Goal: Information Seeking & Learning: Check status

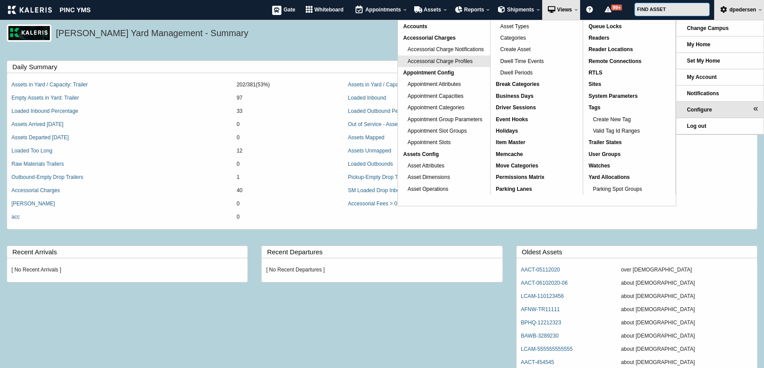
click at [445, 60] on span "Accessorial Charge Profiles" at bounding box center [440, 61] width 65 height 6
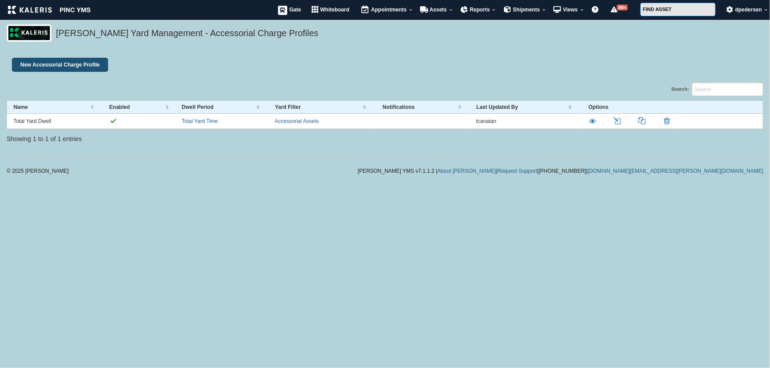
click at [60, 64] on link "New Accessorial Charge Profile" at bounding box center [60, 65] width 96 height 14
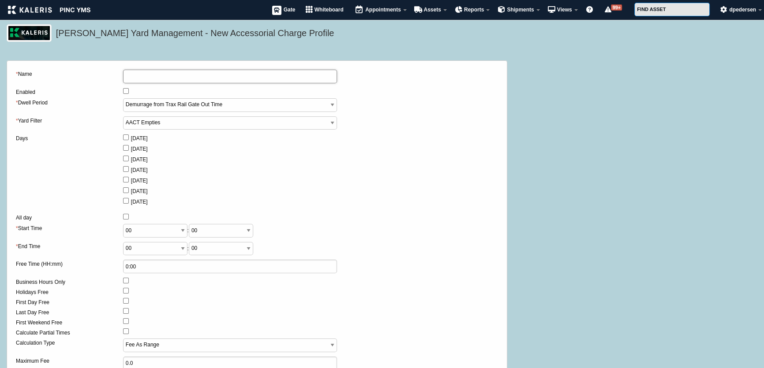
click at [135, 77] on input "* Name" at bounding box center [230, 77] width 214 height 14
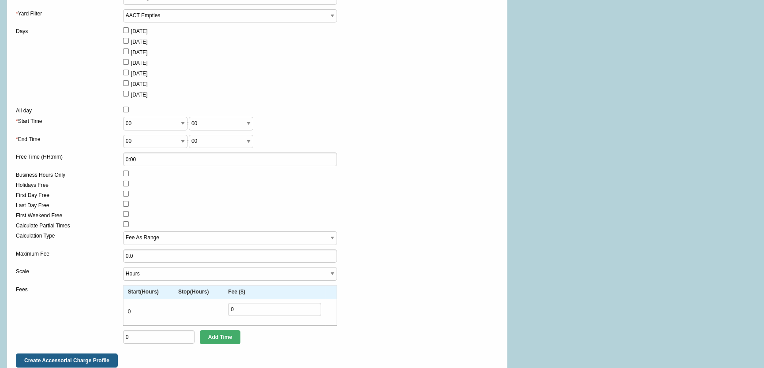
scroll to position [120, 0]
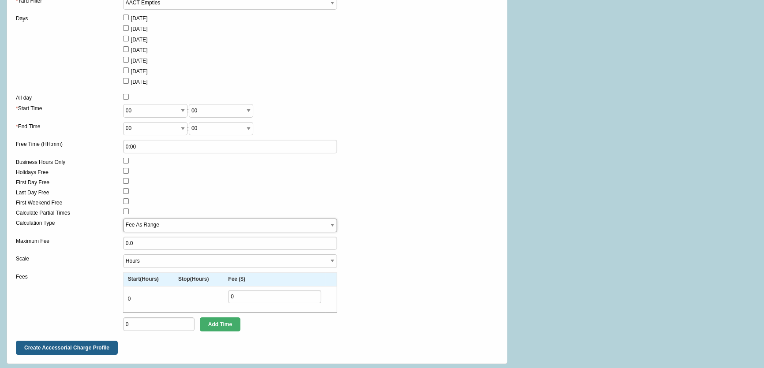
click at [166, 227] on select "Fee As Range Fee Per Scale" at bounding box center [230, 226] width 214 height 14
click at [196, 198] on div at bounding box center [230, 193] width 214 height 10
click at [189, 262] on select "Days Hours Minutes" at bounding box center [230, 262] width 214 height 14
click at [71, 287] on div "Fees" at bounding box center [69, 304] width 107 height 63
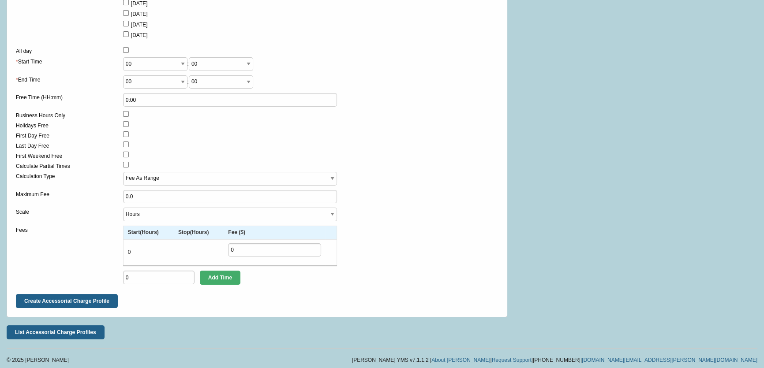
scroll to position [0, 0]
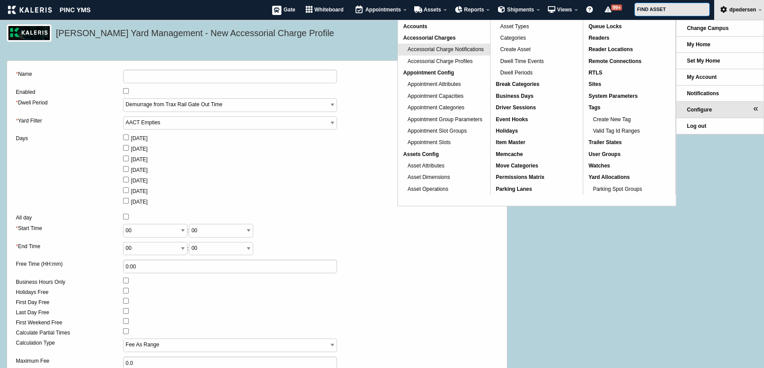
click at [447, 44] on link "Accessorial Charge Notifications" at bounding box center [444, 49] width 92 height 11
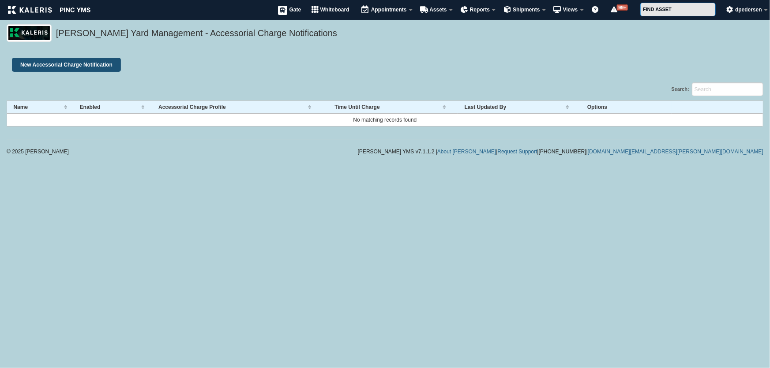
click at [66, 66] on link "New Accessorial Charge Notification" at bounding box center [66, 65] width 109 height 14
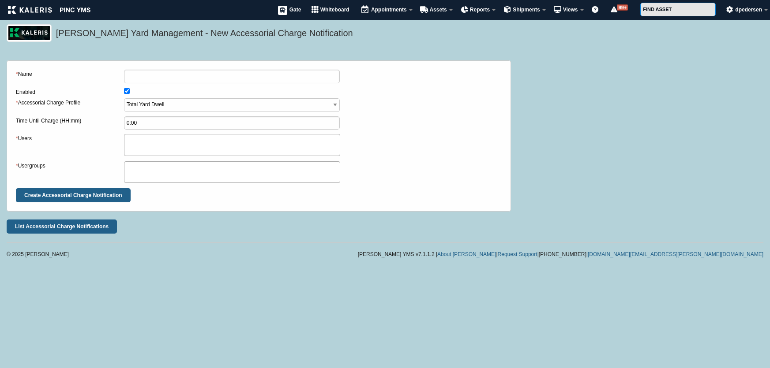
select select
drag, startPoint x: 24, startPoint y: 102, endPoint x: 105, endPoint y: 97, distance: 80.5
click at [103, 97] on form "* Name Enabled * Accessorial Charge Profile Total Yard Dwell Time Until Charge …" at bounding box center [259, 136] width 486 height 133
click at [35, 120] on label "Time Until Charge (HH:mm)" at bounding box center [70, 121] width 108 height 10
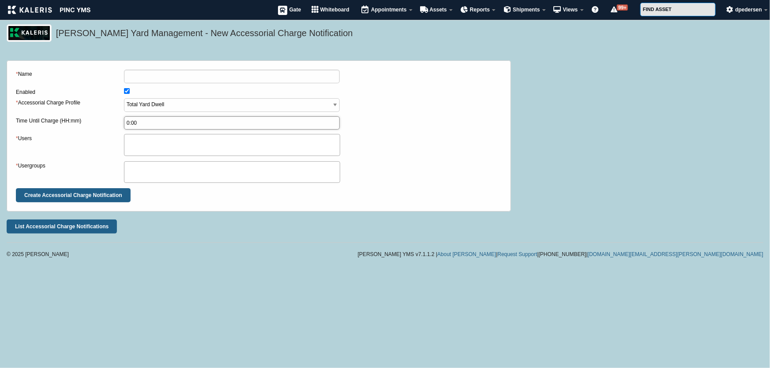
click at [124, 120] on input "0:00" at bounding box center [232, 123] width 216 height 14
click at [35, 120] on label "Time Until Charge (HH:mm)" at bounding box center [70, 121] width 108 height 10
click at [124, 120] on input "0:00" at bounding box center [232, 123] width 216 height 14
click at [35, 120] on label "Time Until Charge (HH:mm)" at bounding box center [70, 121] width 108 height 10
click at [124, 120] on input "0:00" at bounding box center [232, 123] width 216 height 14
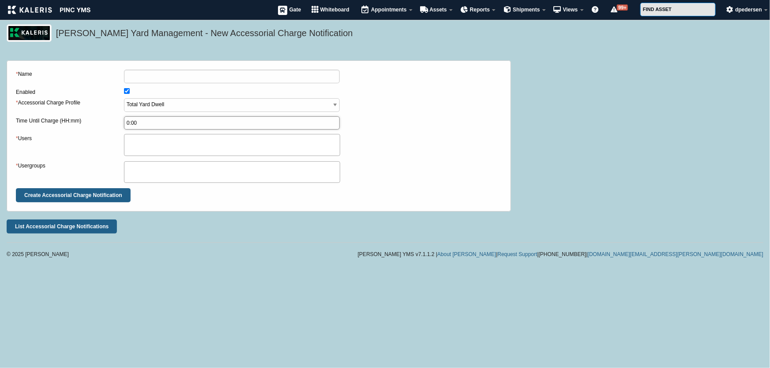
click at [155, 120] on input "0:00" at bounding box center [232, 123] width 216 height 14
click at [190, 139] on ul at bounding box center [231, 145] width 215 height 20
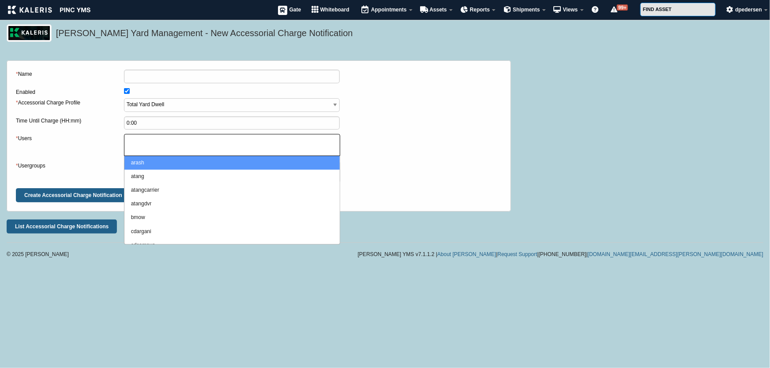
click at [403, 196] on form "* Name Enabled * Accessorial Charge Profile Total Yard Dwell Time Until Charge …" at bounding box center [259, 136] width 486 height 133
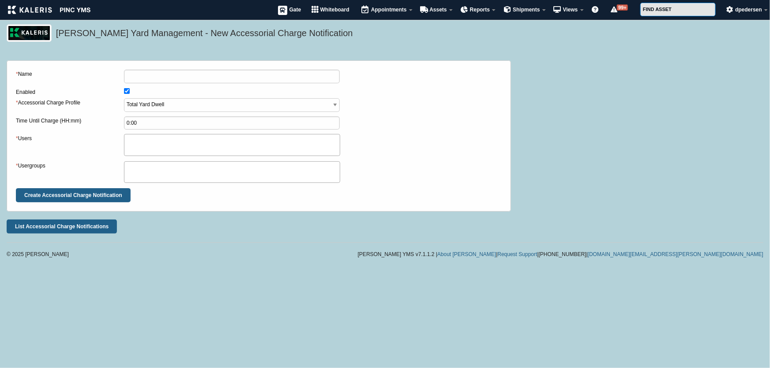
click at [211, 179] on ul at bounding box center [231, 172] width 215 height 20
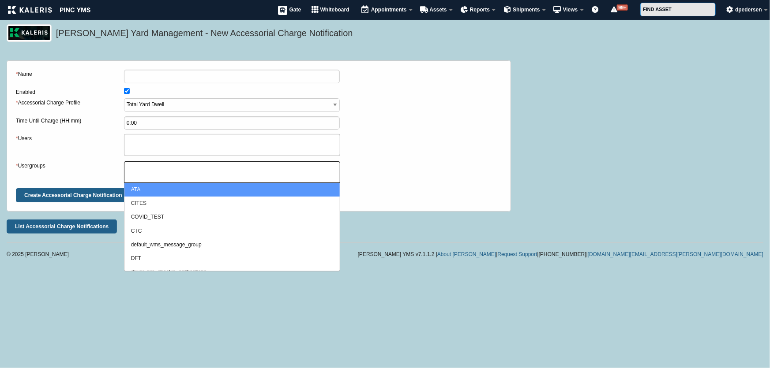
click at [381, 180] on div "* Usergroups ATA CITES COVID_TEST CTC default_wms_message_group DFT driver_pre_…" at bounding box center [259, 172] width 486 height 22
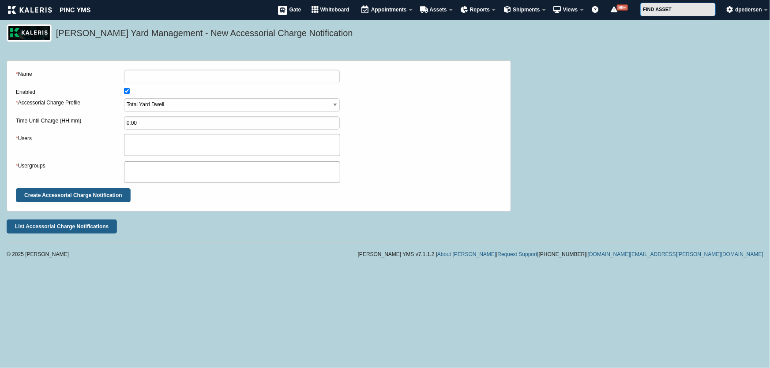
drag, startPoint x: 81, startPoint y: 101, endPoint x: 13, endPoint y: 103, distance: 67.5
click at [13, 103] on fieldset "* Name Enabled * Accessorial Charge Profile Total Yard Dwell Time Until Charge …" at bounding box center [259, 135] width 504 height 151
drag, startPoint x: 38, startPoint y: 75, endPoint x: 13, endPoint y: 79, distance: 25.9
click at [13, 79] on fieldset "* Name Enabled * Accessorial Charge Profile Total Yard Dwell Time Until Charge …" at bounding box center [259, 135] width 504 height 151
drag, startPoint x: 82, startPoint y: 103, endPoint x: 14, endPoint y: 107, distance: 68.5
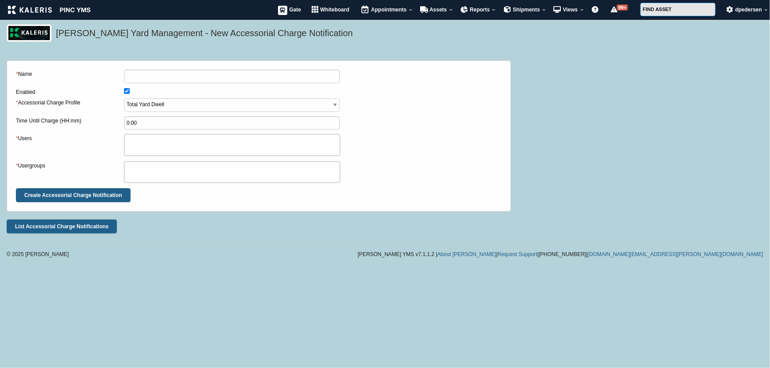
click at [14, 107] on fieldset "* Name Enabled * Accessorial Charge Profile Total Yard Dwell Time Until Charge …" at bounding box center [259, 135] width 504 height 151
drag, startPoint x: 42, startPoint y: 139, endPoint x: 13, endPoint y: 140, distance: 29.6
click at [13, 140] on fieldset "* Name Enabled * Accessorial Charge Profile Total Yard Dwell Time Until Charge …" at bounding box center [259, 135] width 504 height 151
drag, startPoint x: 50, startPoint y: 165, endPoint x: 7, endPoint y: 168, distance: 43.8
click at [7, 168] on fieldset "* Name Enabled * Accessorial Charge Profile Total Yard Dwell Time Until Charge …" at bounding box center [259, 135] width 504 height 151
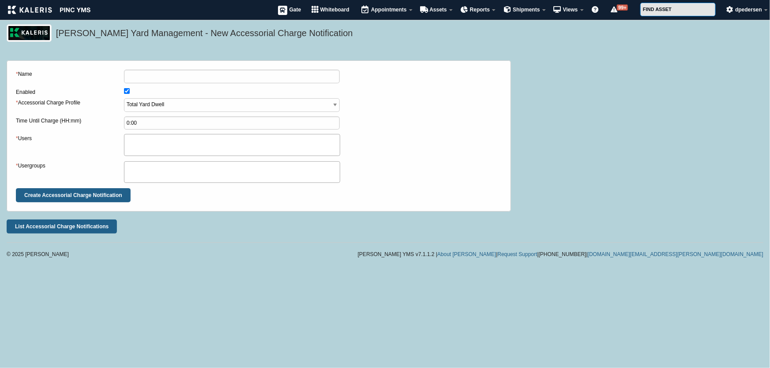
click at [543, 121] on div "* Name Enabled * Accessorial Charge Profile Total Yard Dwell Time Until Charge …" at bounding box center [385, 135] width 757 height 167
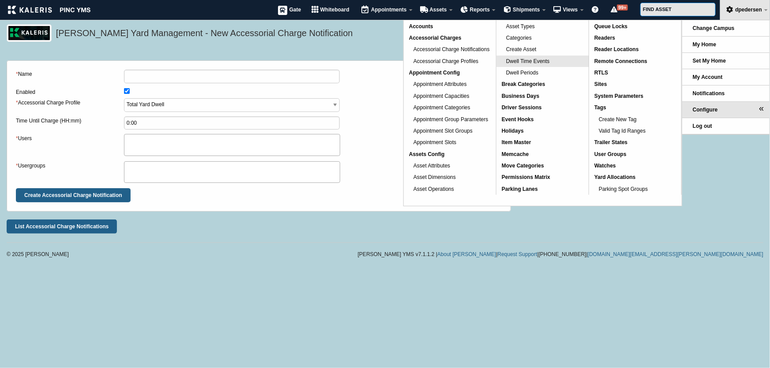
click at [532, 62] on span "Dwell Time Events" at bounding box center [528, 61] width 44 height 6
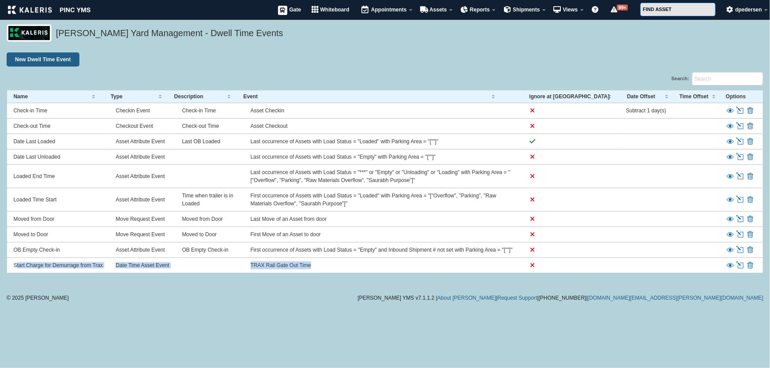
drag, startPoint x: 13, startPoint y: 266, endPoint x: 690, endPoint y: 263, distance: 677.1
click at [690, 263] on tr "Start Charge for Demurrage from Trax Date Time Asset Event TRAX Rail Gate Out T…" at bounding box center [385, 265] width 756 height 15
click at [188, 262] on td at bounding box center [210, 265] width 68 height 15
drag, startPoint x: 13, startPoint y: 264, endPoint x: 115, endPoint y: 270, distance: 102.1
click at [115, 270] on tr "Start Charge for Demurrage from Trax Date Time Asset Event TRAX Rail Gate Out T…" at bounding box center [385, 265] width 756 height 15
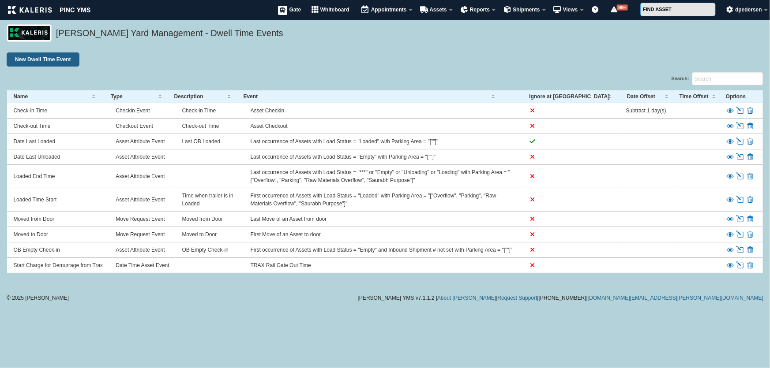
click at [125, 265] on td "Date Time Asset Event" at bounding box center [142, 265] width 66 height 15
click at [270, 265] on td "TRAX Rail Gate Out Time" at bounding box center [382, 265] width 277 height 15
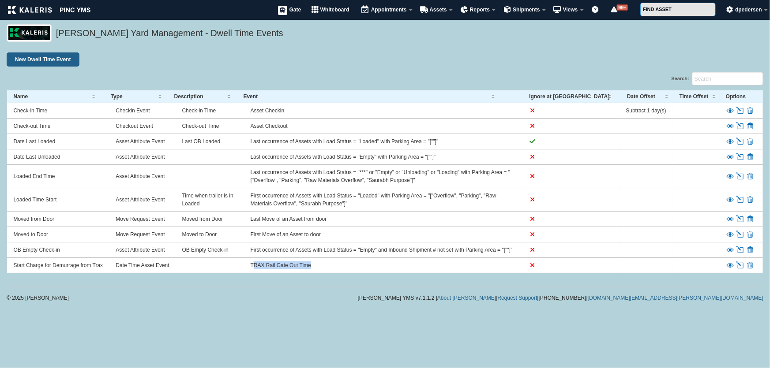
click at [270, 265] on td "TRAX Rail Gate Out Time" at bounding box center [382, 265] width 277 height 15
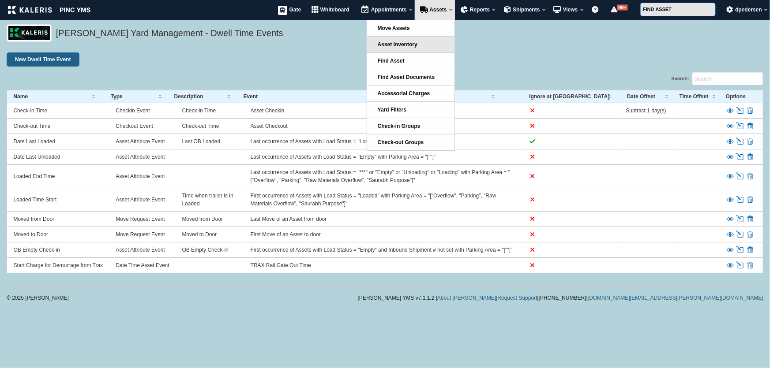
click at [416, 45] on span "Asset Inventory" at bounding box center [398, 44] width 40 height 6
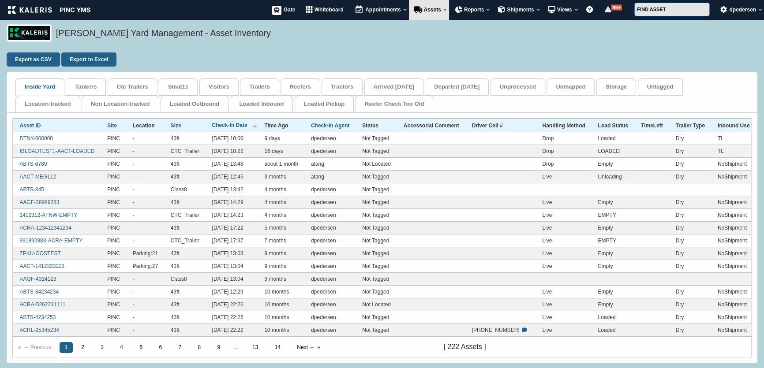
click at [37, 161] on link "ABTS-6789" at bounding box center [32, 164] width 27 height 6
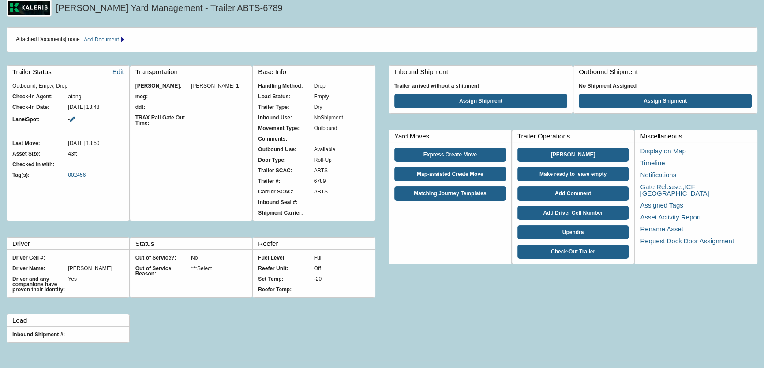
scroll to position [36, 0]
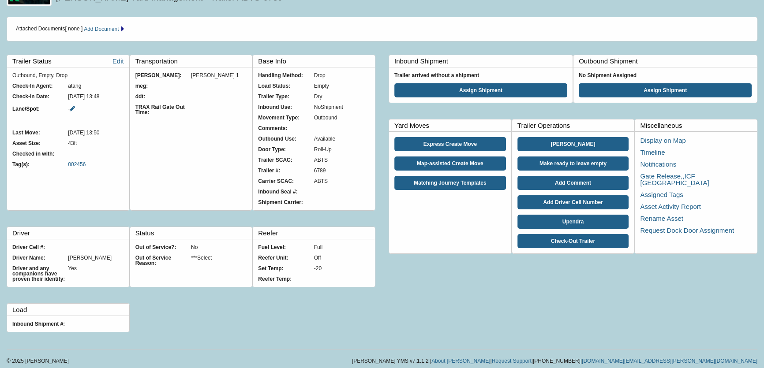
click at [153, 105] on div "TRAX Rail Gate Out Time:" at bounding box center [163, 110] width 56 height 11
click at [153, 110] on div "TRAX Rail Gate Out Time:" at bounding box center [163, 110] width 56 height 11
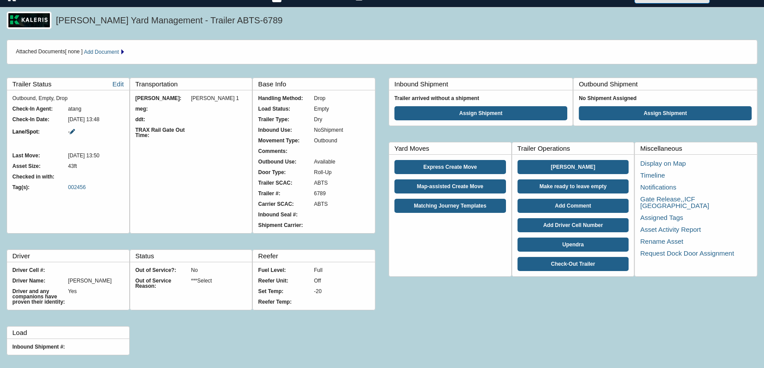
scroll to position [0, 0]
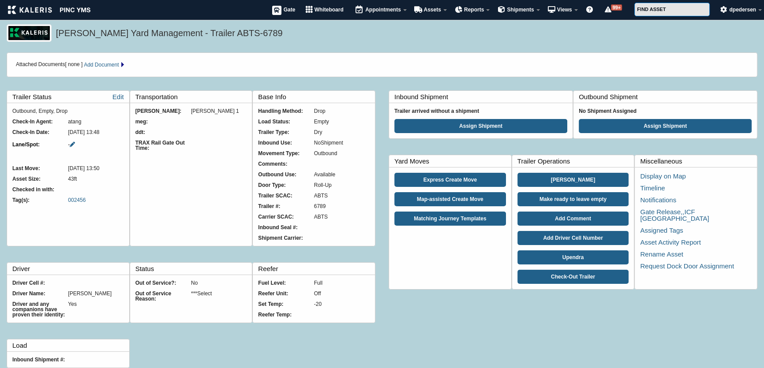
drag, startPoint x: 154, startPoint y: 149, endPoint x: 135, endPoint y: 142, distance: 20.8
click at [135, 142] on fieldset "Transportation Meghna goel: Meghna 1 meg: ddt: TRAX Rail Gate Out Time:" at bounding box center [191, 168] width 123 height 156
click at [160, 149] on div "TRAX Rail Gate Out Time:" at bounding box center [163, 145] width 56 height 11
drag, startPoint x: 156, startPoint y: 148, endPoint x: 133, endPoint y: 142, distance: 24.3
click at [133, 142] on fieldset "Transportation Meghna goel: Meghna 1 meg: ddt: TRAX Rail Gate Out Time:" at bounding box center [191, 168] width 123 height 156
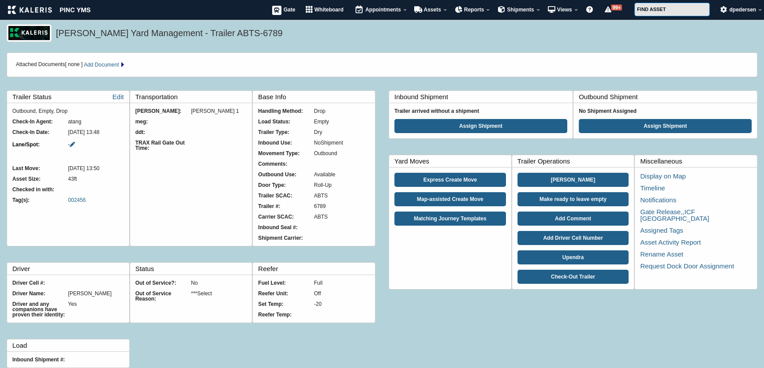
click at [154, 149] on div "TRAX Rail Gate Out Time:" at bounding box center [163, 145] width 56 height 11
click at [154, 144] on div "TRAX Rail Gate Out Time:" at bounding box center [163, 145] width 56 height 11
click at [155, 145] on div "TRAX Rail Gate Out Time:" at bounding box center [163, 145] width 56 height 11
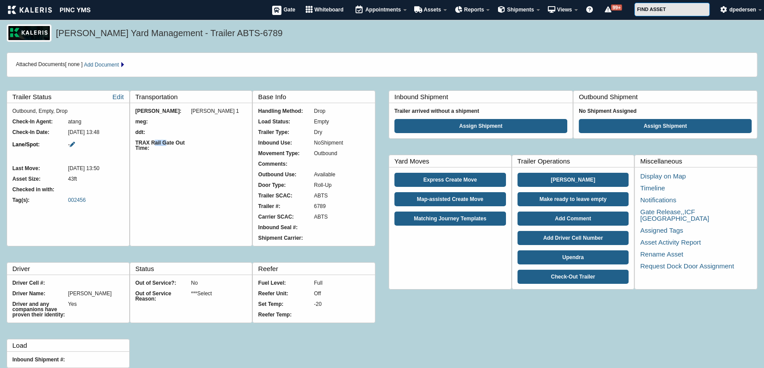
click at [155, 145] on div "TRAX Rail Gate Out Time:" at bounding box center [163, 145] width 56 height 11
click at [180, 167] on fieldset "Transportation Meghna goel: Meghna 1 meg: ddt: TRAX Rail Gate Out Time:" at bounding box center [191, 168] width 123 height 156
drag, startPoint x: 192, startPoint y: 35, endPoint x: 243, endPoint y: 35, distance: 50.7
click at [243, 35] on h5 "Kaleris Yard Management - Trailer ABTS-6789" at bounding box center [404, 34] width 697 height 15
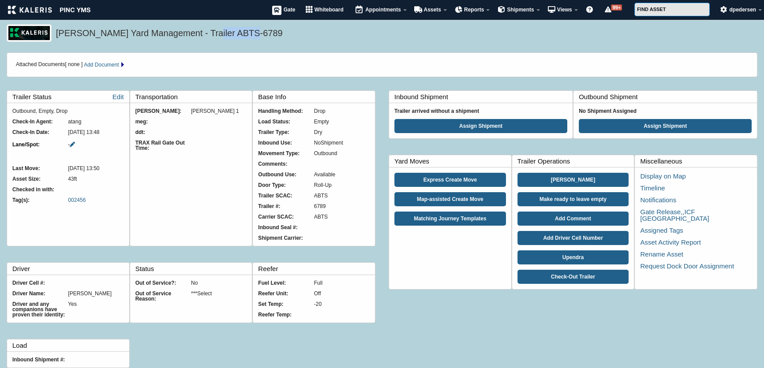
drag, startPoint x: 137, startPoint y: 141, endPoint x: 175, endPoint y: 165, distance: 45.4
click at [162, 153] on fieldset "Transportation Meghna goel: Meghna 1 meg: ddt: TRAX Rail Gate Out Time:" at bounding box center [191, 168] width 123 height 156
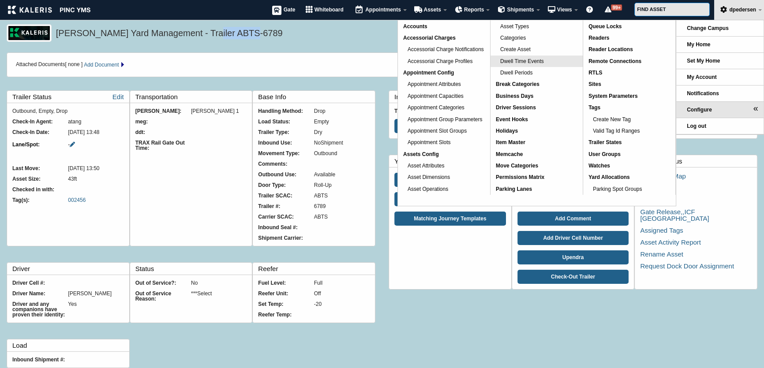
click at [514, 62] on span "Dwell Time Events" at bounding box center [522, 61] width 44 height 6
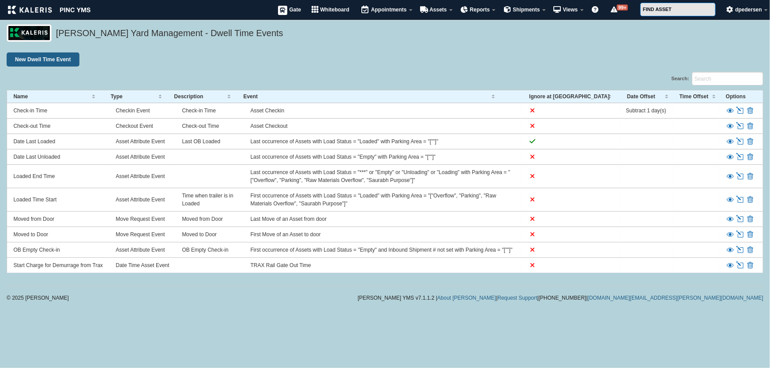
drag, startPoint x: 13, startPoint y: 264, endPoint x: 104, endPoint y: 262, distance: 90.5
click at [104, 262] on td "Start Charge for Demurrage from Trax" at bounding box center [58, 265] width 102 height 15
click at [127, 262] on td "Date Time Asset Event" at bounding box center [142, 265] width 66 height 15
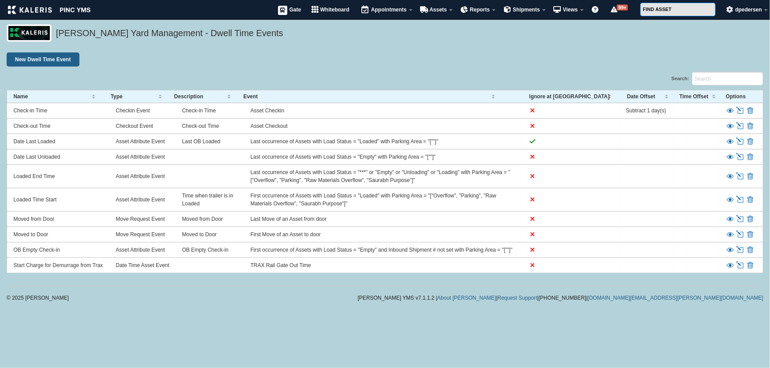
click at [290, 266] on td "TRAX Rail Gate Out Time" at bounding box center [382, 265] width 277 height 15
click at [268, 265] on td "TRAX Rail Gate Out Time" at bounding box center [382, 265] width 277 height 15
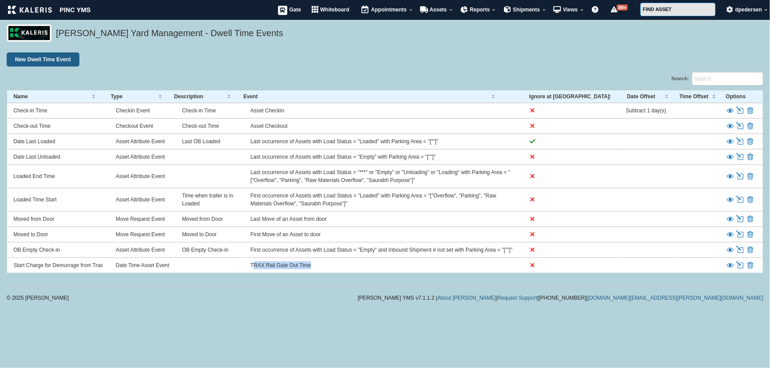
click at [268, 265] on td "TRAX Rail Gate Out Time" at bounding box center [382, 265] width 277 height 15
